Goal: Information Seeking & Learning: Check status

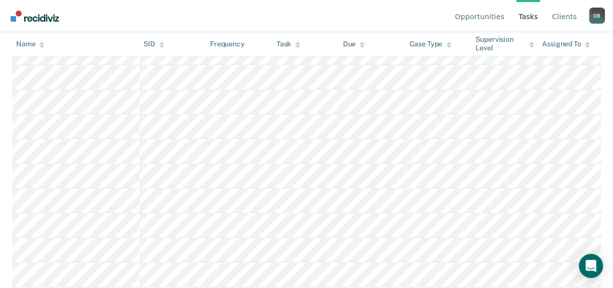
scroll to position [723, 0]
click at [414, 19] on nav "Opportunities Tasks Client s Derrick Batts D B Profile How it works Log Out" at bounding box center [306, 16] width 597 height 32
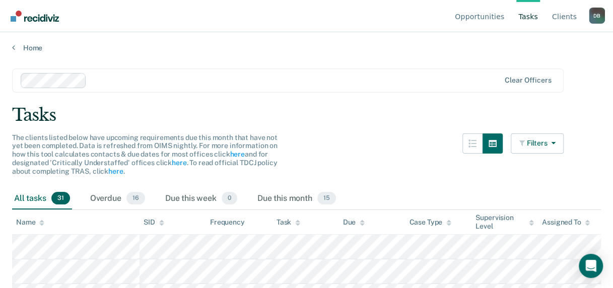
scroll to position [0, 0]
click at [474, 16] on link "Opportunities" at bounding box center [479, 16] width 53 height 32
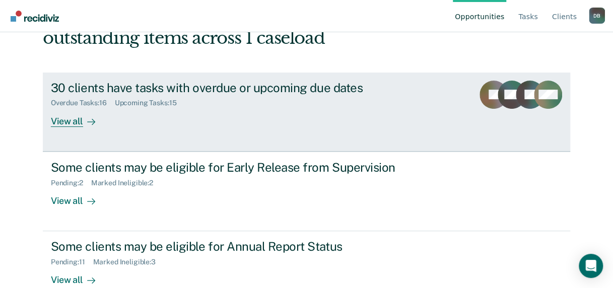
scroll to position [99, 0]
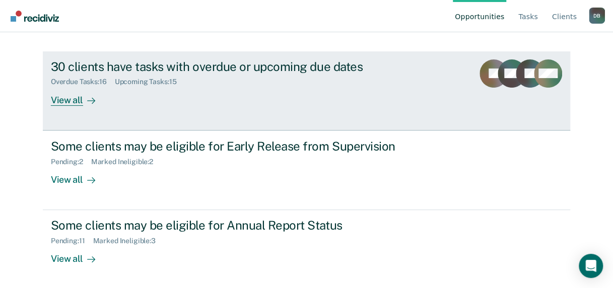
click at [282, 63] on div "30 clients have tasks with overdue or upcoming due dates" at bounding box center [228, 66] width 354 height 15
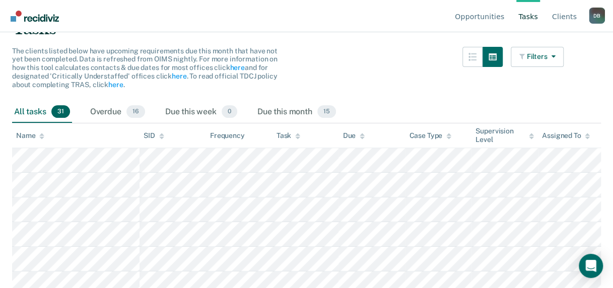
scroll to position [50, 0]
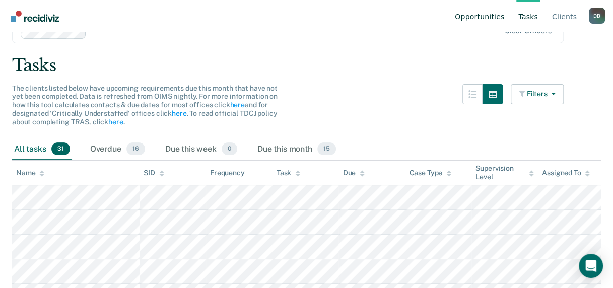
click at [472, 18] on link "Opportunities" at bounding box center [479, 16] width 53 height 32
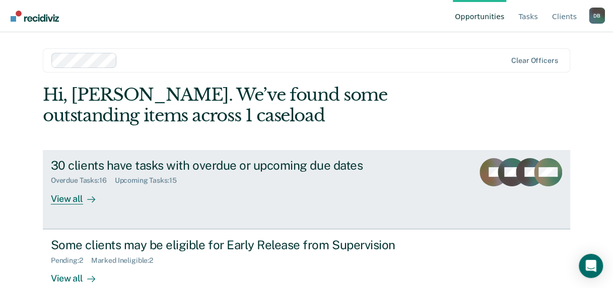
click at [101, 165] on div "30 clients have tasks with overdue or upcoming due dates" at bounding box center [228, 165] width 354 height 15
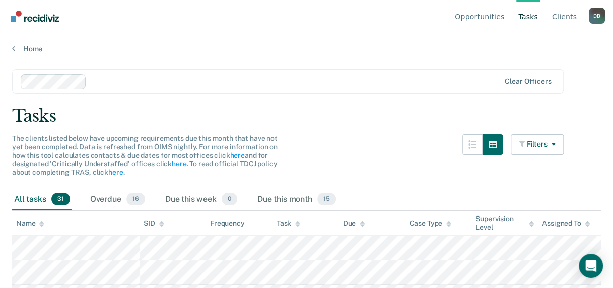
click at [532, 14] on link "Tasks" at bounding box center [529, 16] width 24 height 32
click at [473, 19] on link "Opportunities" at bounding box center [479, 16] width 53 height 32
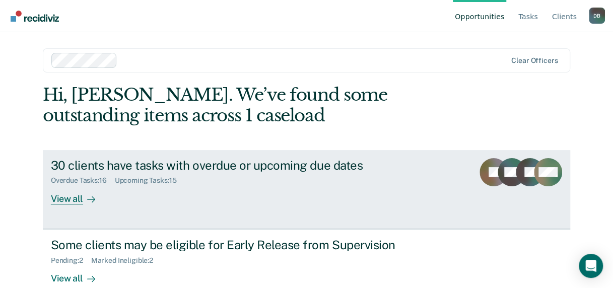
click at [96, 176] on div "Overdue Tasks : 16" at bounding box center [83, 180] width 64 height 9
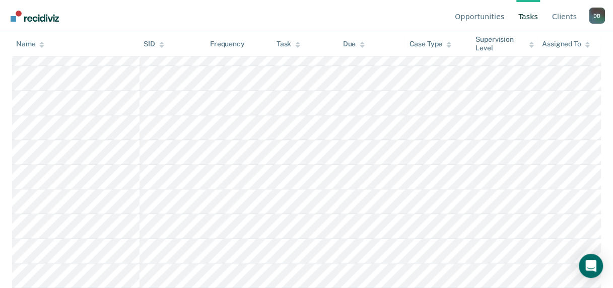
scroll to position [723, 0]
click at [402, 24] on nav "Opportunities Tasks Client s Derrick Batts D B Profile How it works Log Out" at bounding box center [306, 16] width 597 height 32
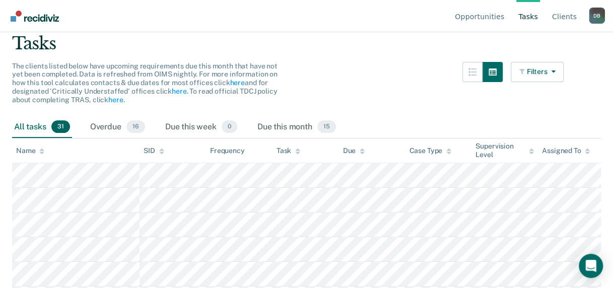
scroll to position [0, 0]
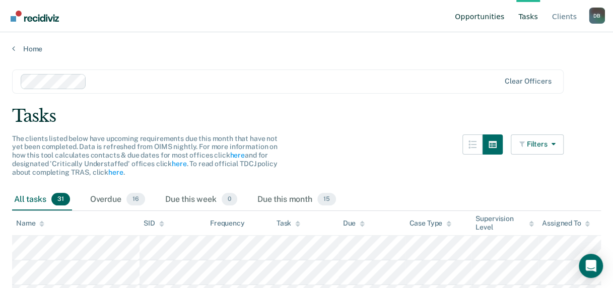
click at [498, 18] on link "Opportunities" at bounding box center [479, 16] width 53 height 32
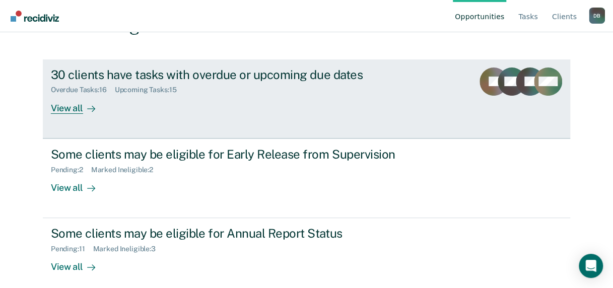
scroll to position [99, 0]
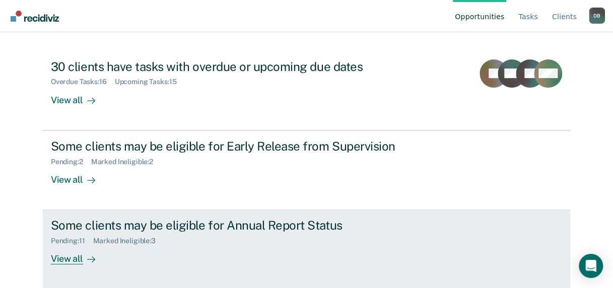
click at [262, 227] on div "Some clients may be eligible for Annual Report Status" at bounding box center [228, 225] width 354 height 15
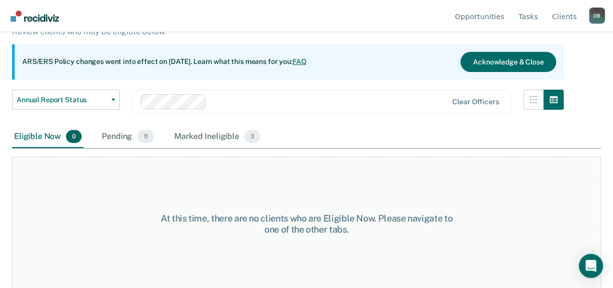
scroll to position [84, 0]
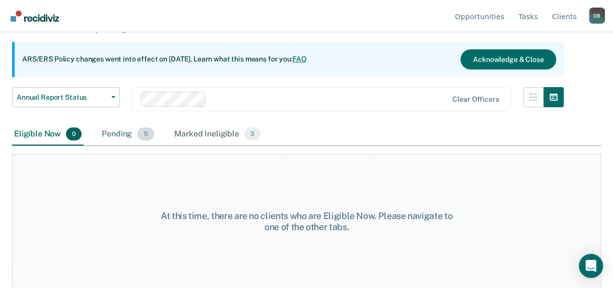
click at [113, 133] on div "Pending 11" at bounding box center [128, 134] width 56 height 22
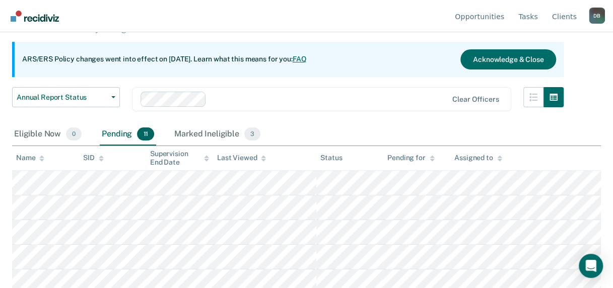
scroll to position [84, 0]
